Goal: Task Accomplishment & Management: Manage account settings

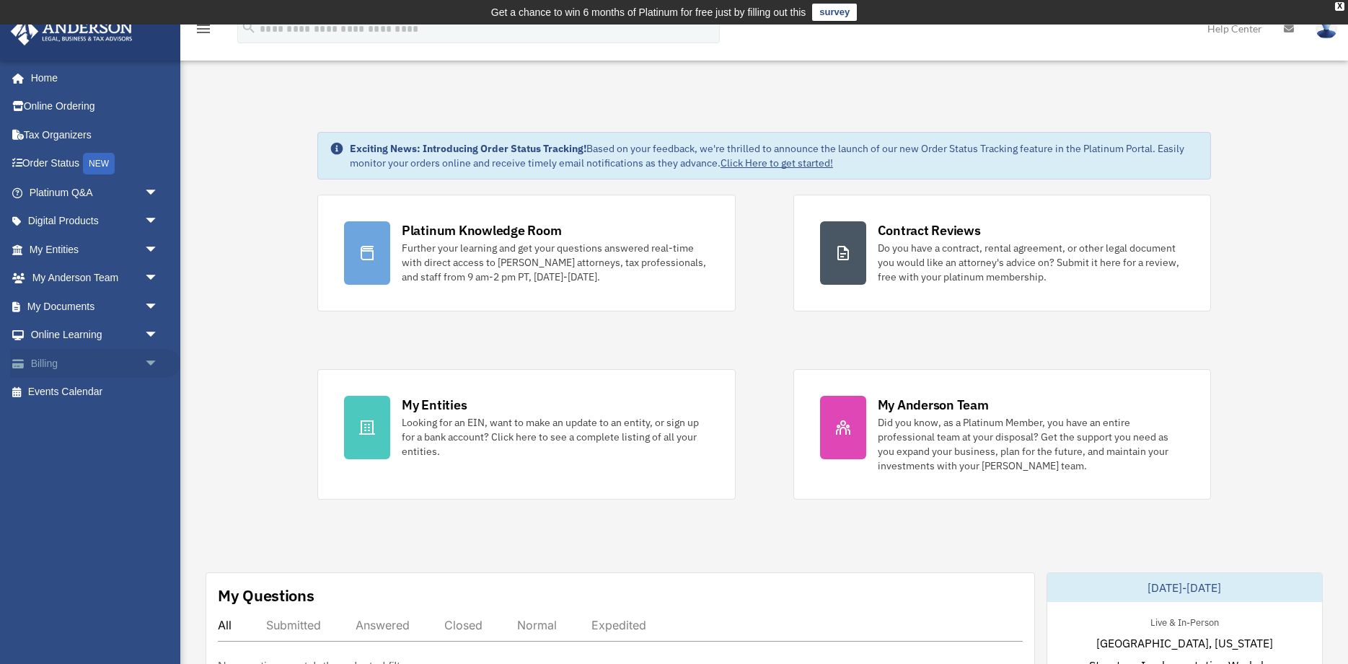
click at [95, 368] on link "Billing arrow_drop_down" at bounding box center [95, 363] width 170 height 29
click at [152, 364] on span "arrow_drop_down" at bounding box center [158, 364] width 29 height 30
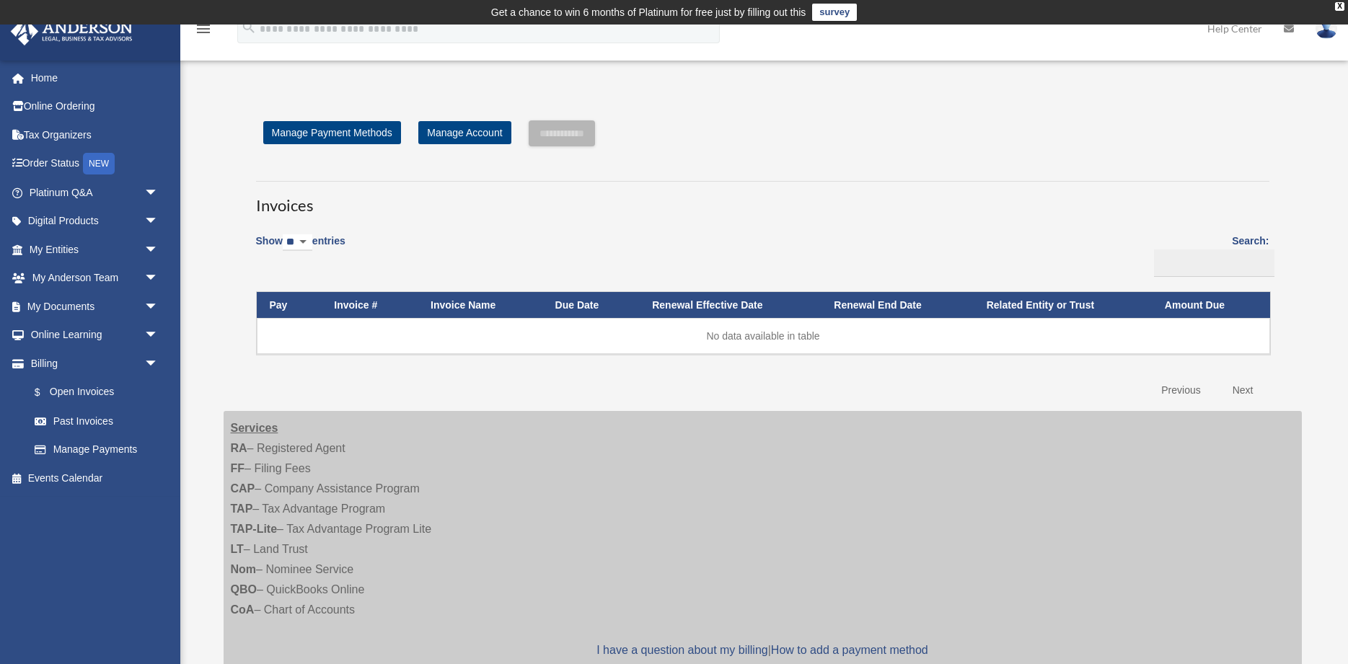
click at [129, 392] on link "$ Open Invoices" at bounding box center [93, 393] width 146 height 30
click at [516, 226] on div "Show ** ** ** *** entries Search: Pay Invoice # Invoice Name Due Date Renewal E…" at bounding box center [762, 314] width 1013 height 181
click at [1264, 54] on link "Help Center" at bounding box center [1235, 28] width 76 height 57
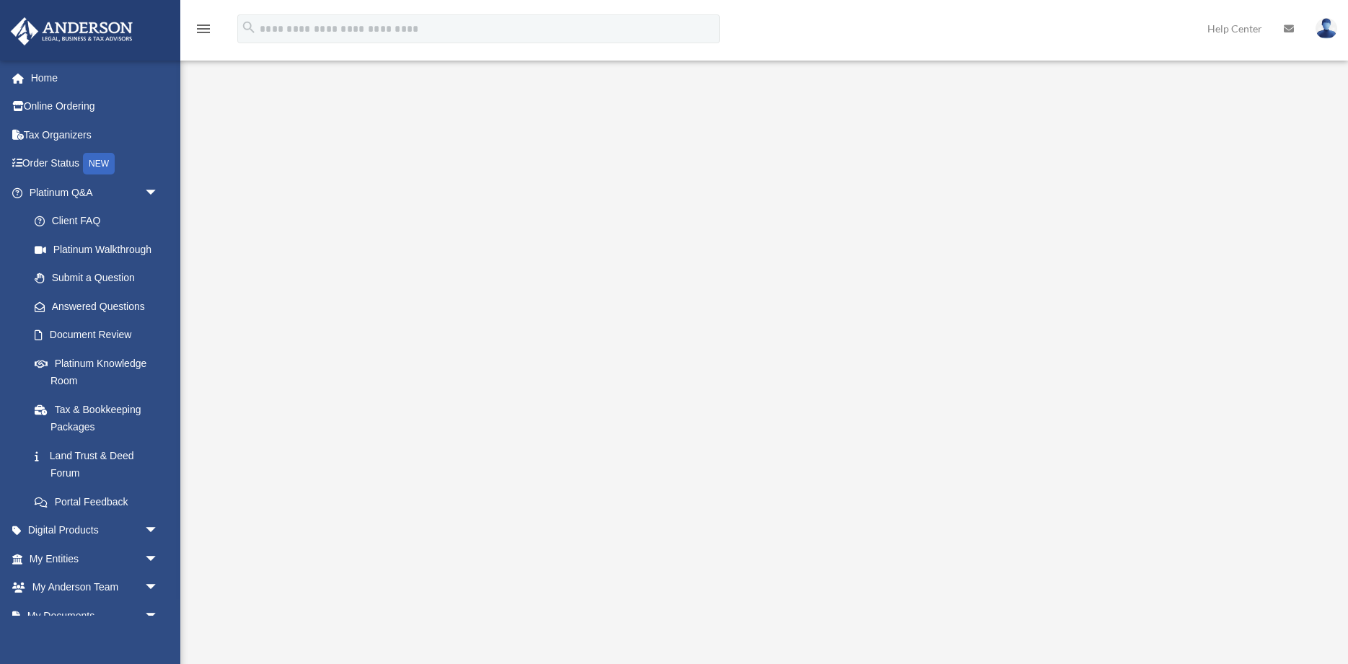
click at [1156, 152] on div "<span data-mce-type="bookmark" style="display: inline-block; width: 0px; overfl…" at bounding box center [763, 345] width 1078 height 498
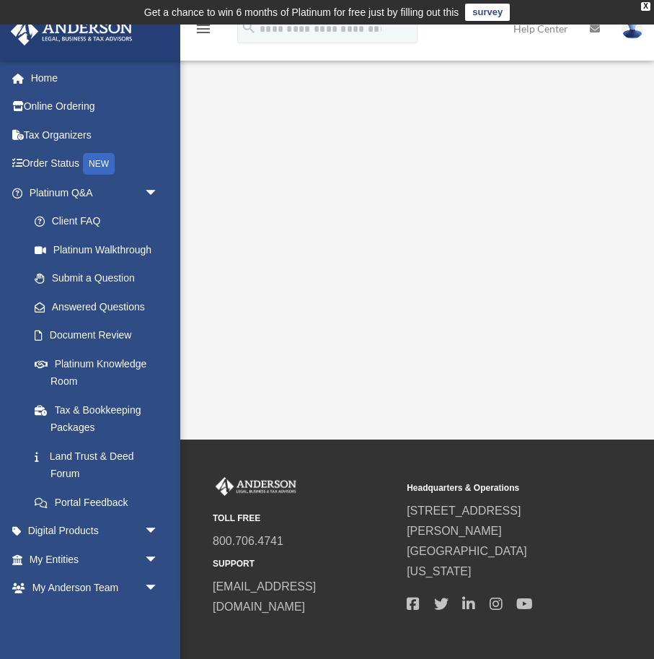
click at [638, 34] on img at bounding box center [633, 28] width 22 height 21
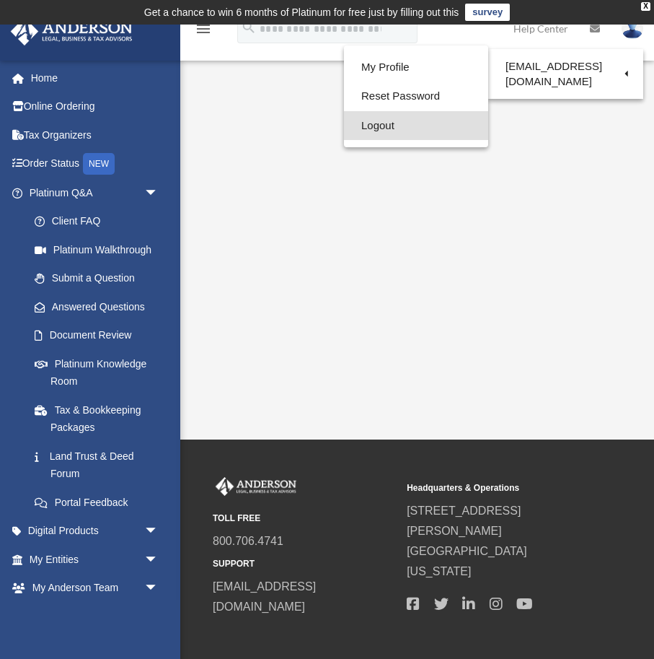
click at [384, 124] on link "Logout" at bounding box center [416, 126] width 144 height 30
